Goal: Check status

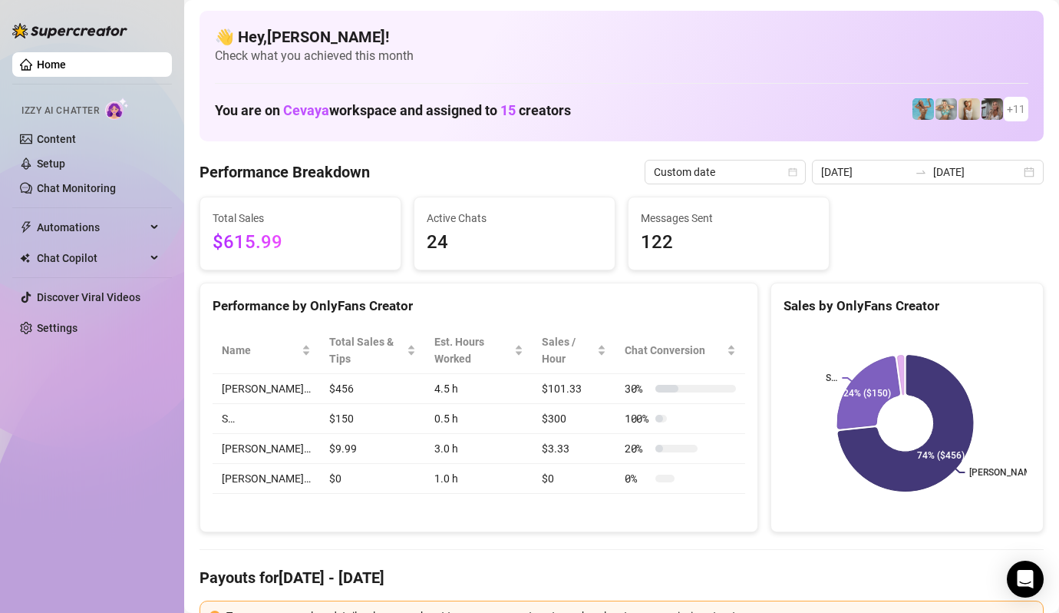
click at [798, 169] on icon "calendar" at bounding box center [792, 171] width 9 height 9
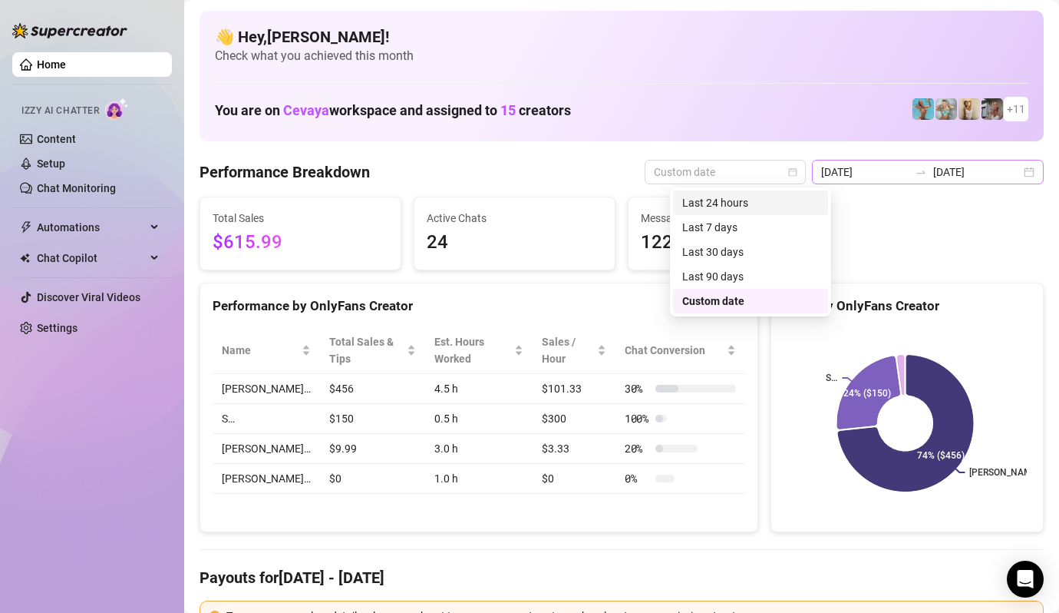
click at [1023, 173] on div "[DATE] [DATE]" at bounding box center [928, 172] width 232 height 25
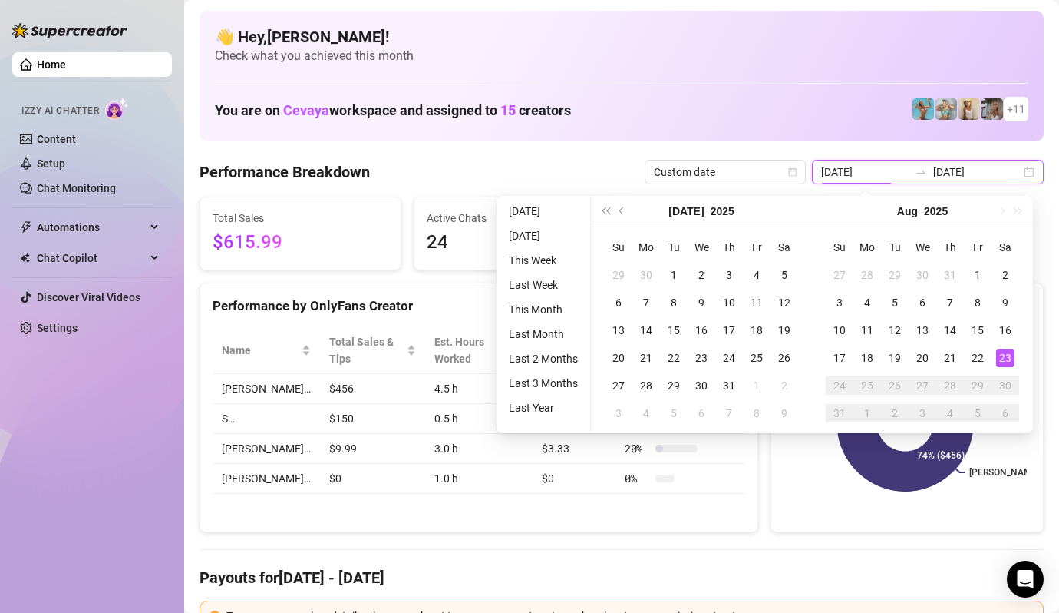
type input "[DATE]"
click at [527, 206] on li "[DATE]" at bounding box center [543, 211] width 81 height 18
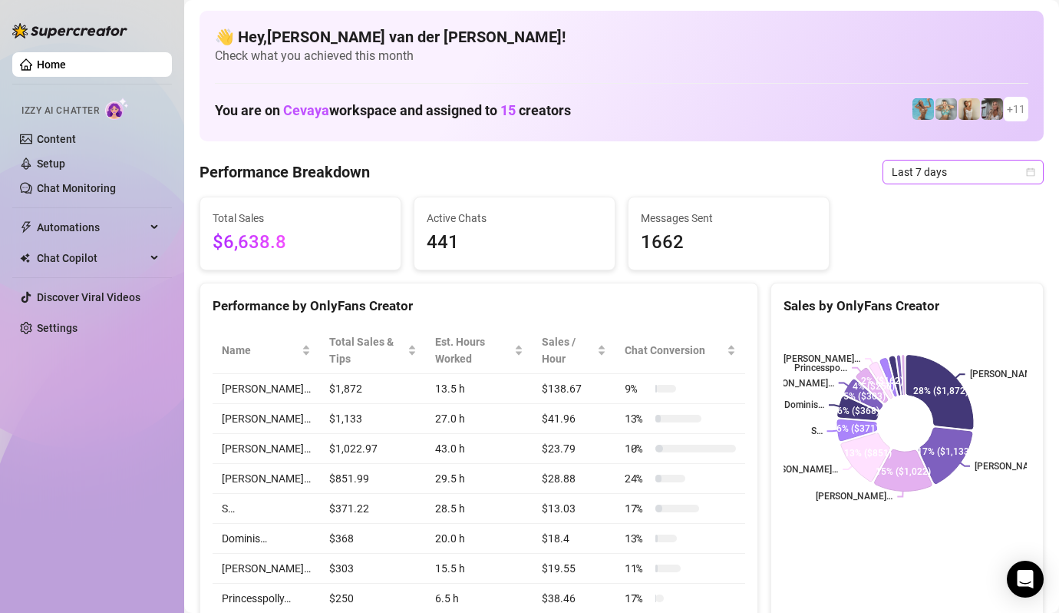
click at [1012, 170] on span "Last 7 days" at bounding box center [963, 171] width 143 height 23
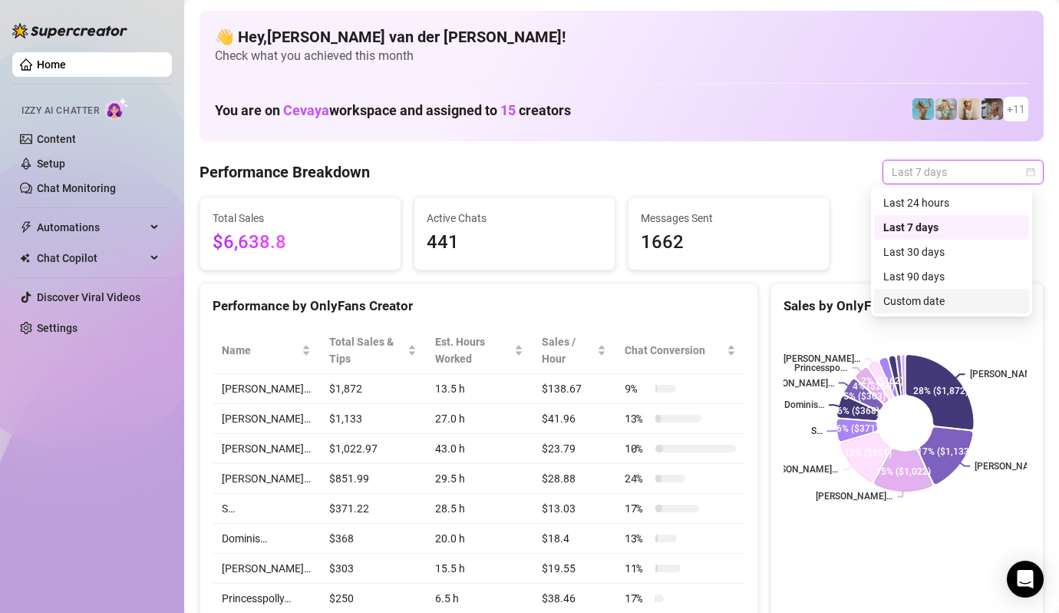
click at [964, 297] on div "Custom date" at bounding box center [952, 300] width 137 height 17
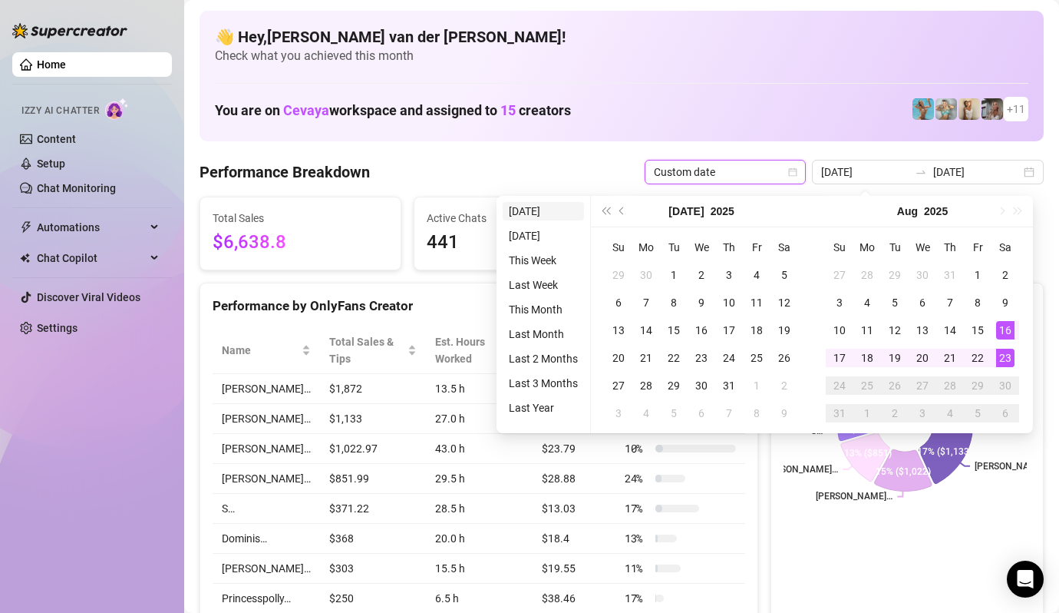
type input "[DATE]"
click at [557, 211] on li "[DATE]" at bounding box center [543, 211] width 81 height 18
type input "[DATE]"
